Goal: Task Accomplishment & Management: Manage account settings

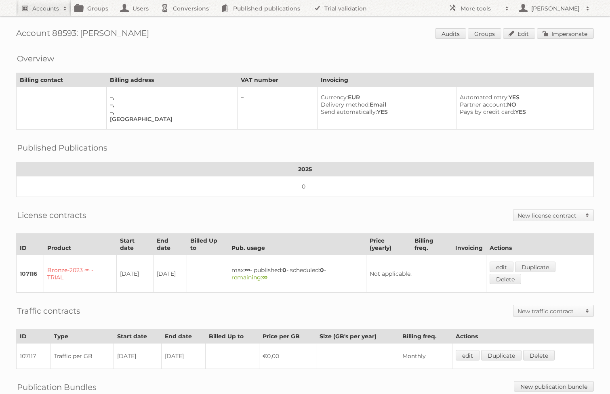
click at [41, 7] on h2 "Accounts" at bounding box center [45, 8] width 27 height 8
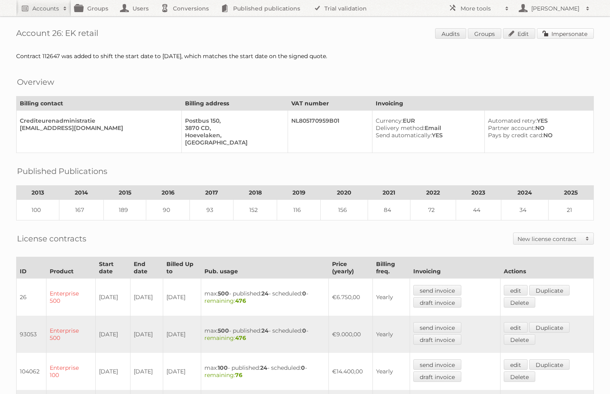
click at [558, 35] on link "Impersonate" at bounding box center [565, 33] width 57 height 10
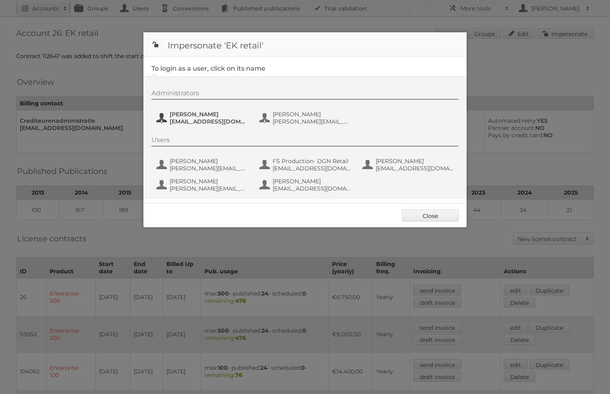
click at [210, 114] on span "Marijke Bunink" at bounding box center [209, 114] width 78 height 7
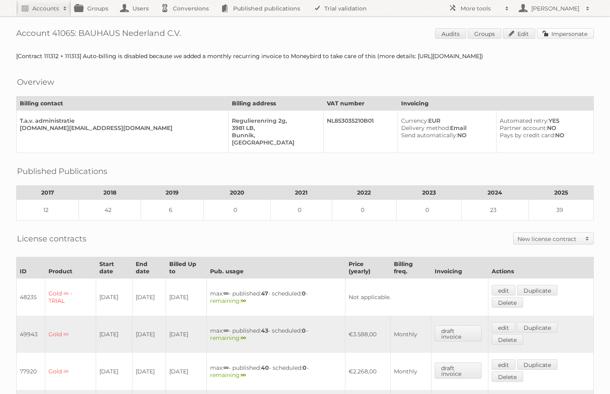
click at [571, 33] on link "Impersonate" at bounding box center [565, 33] width 57 height 10
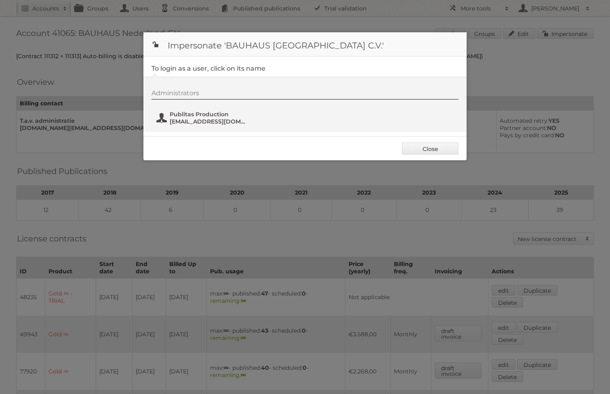
click at [182, 122] on span "fs+bauhaus@publitas.com" at bounding box center [209, 121] width 78 height 7
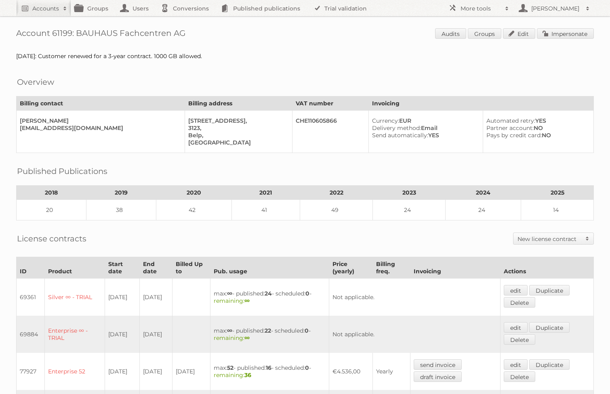
drag, startPoint x: 193, startPoint y: 31, endPoint x: 78, endPoint y: 29, distance: 115.5
click at [78, 29] on h1 "Account 61199: BAUHAUS Fachcentren AG Audits Groups Edit Impersonate" at bounding box center [304, 34] width 577 height 12
copy h1 "BAUHAUS Fachcentren AG"
